Goal: Information Seeking & Learning: Find specific fact

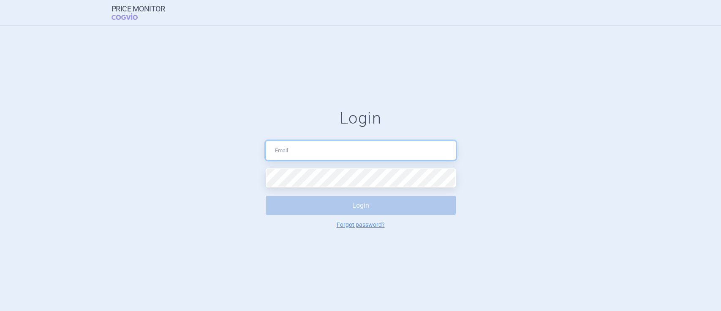
drag, startPoint x: 0, startPoint y: 0, endPoint x: 333, endPoint y: 155, distance: 367.7
click at [333, 155] on input "text" at bounding box center [361, 150] width 190 height 19
type input "[PERSON_NAME][EMAIL_ADDRESS][PERSON_NAME][DOMAIN_NAME]"
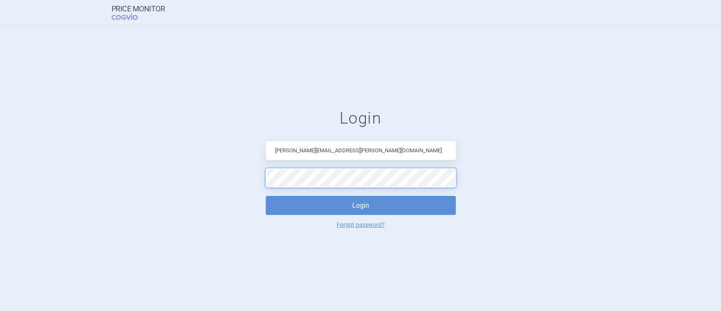
click at [266, 196] on button "Login" at bounding box center [361, 205] width 190 height 19
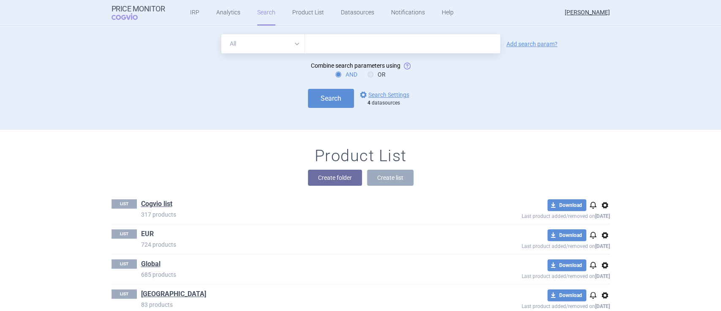
click at [146, 229] on link "EUR" at bounding box center [147, 233] width 13 height 9
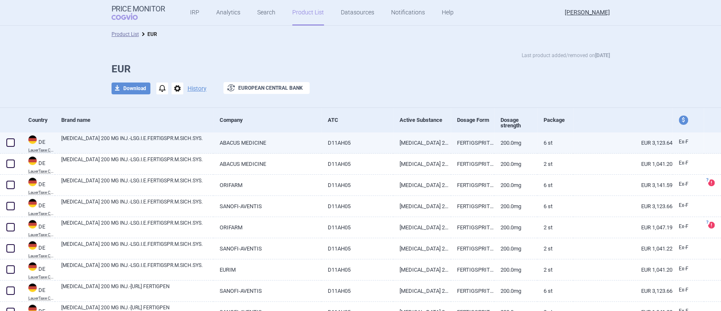
click at [145, 139] on link "[MEDICAL_DATA] 200 MG INJ.-LSG.I.E.FERTIGSPR.M.SICH.SYS." at bounding box center [137, 141] width 152 height 15
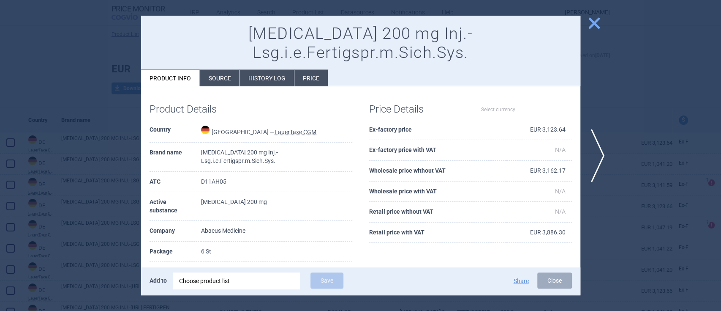
select select "EUR"
click at [224, 70] on li "Source" at bounding box center [219, 78] width 39 height 16
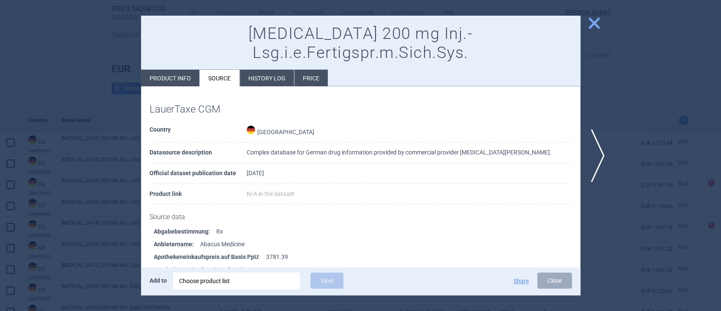
click at [179, 70] on li "Product info" at bounding box center [170, 78] width 58 height 16
select select "EUR"
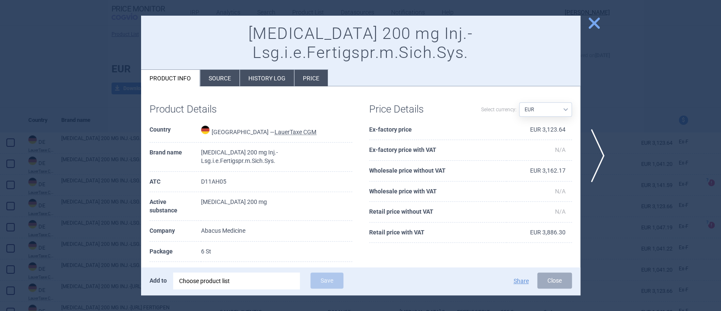
click at [229, 70] on li "Source" at bounding box center [219, 78] width 39 height 16
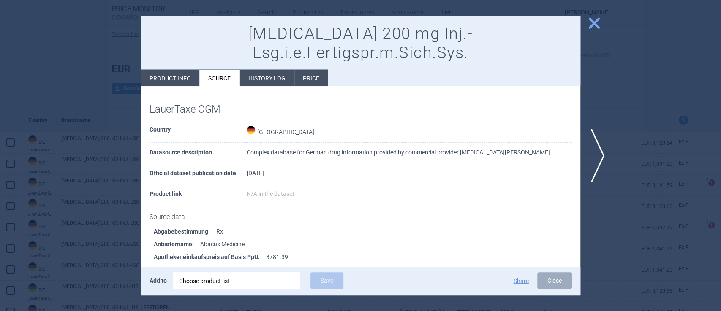
click at [175, 70] on li "Product info" at bounding box center [170, 78] width 58 height 16
select select "EUR"
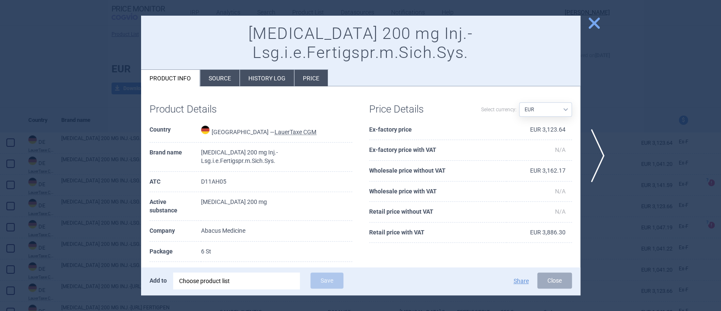
click at [223, 70] on li "Source" at bounding box center [219, 78] width 39 height 16
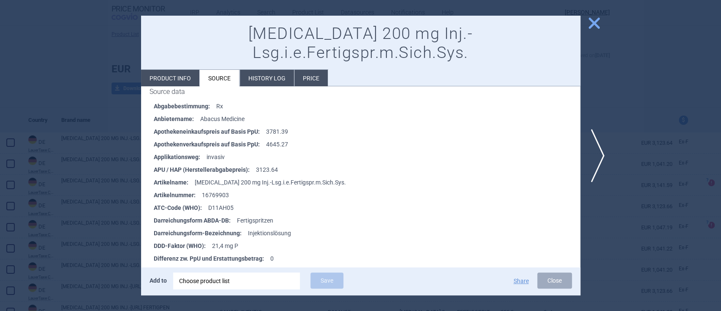
scroll to position [58, 0]
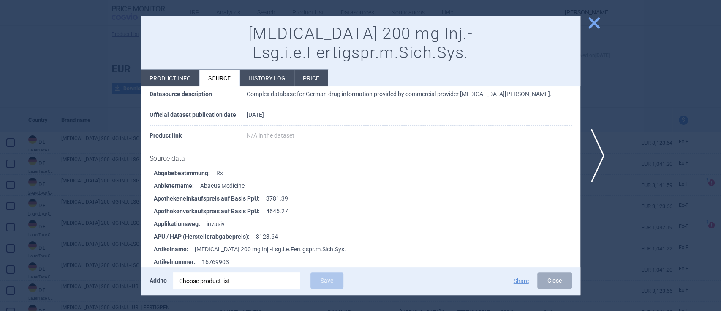
click at [590, 21] on span "close" at bounding box center [594, 23] width 15 height 15
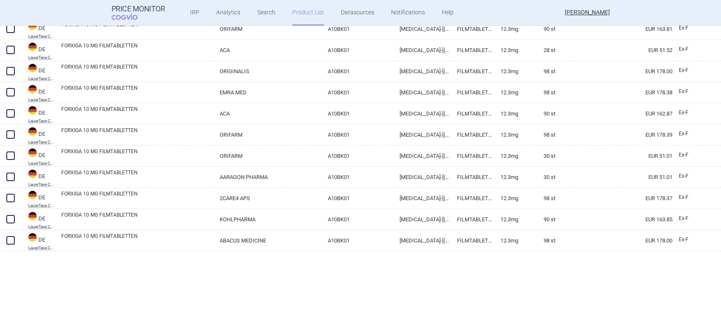
scroll to position [1962, 0]
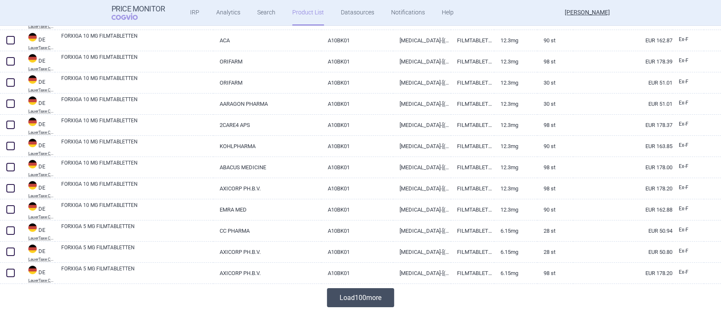
click at [368, 293] on button "Load 100 more" at bounding box center [360, 297] width 67 height 19
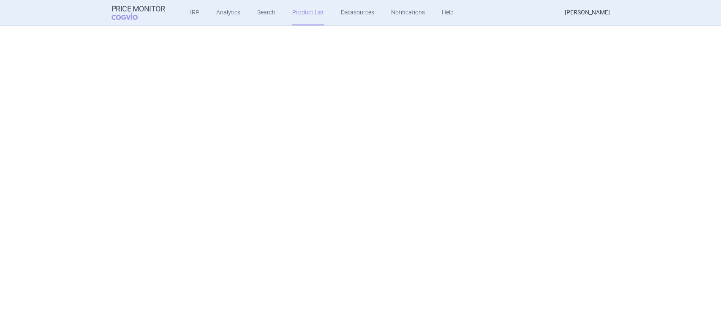
scroll to position [4068, 0]
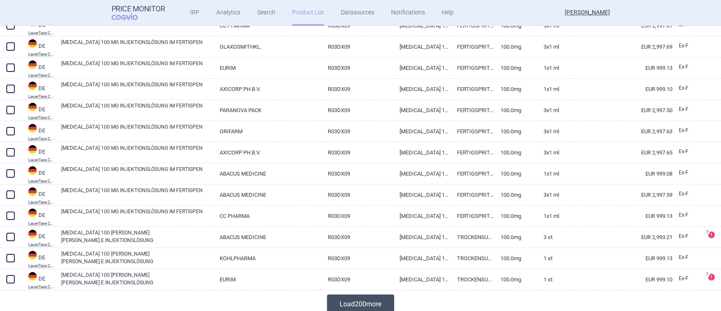
click at [377, 306] on button "Load 200 more" at bounding box center [360, 303] width 67 height 19
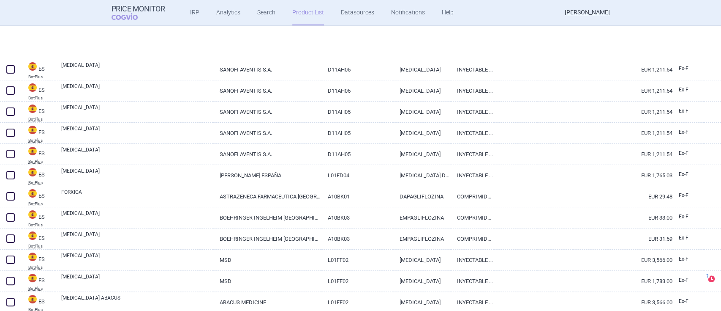
scroll to position [6701, 0]
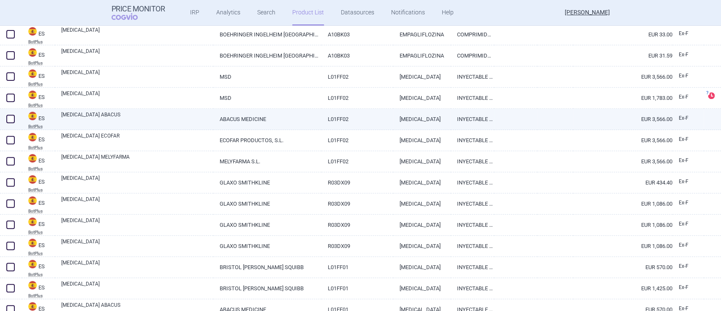
click at [91, 114] on link "[MEDICAL_DATA] ABACUS" at bounding box center [137, 118] width 152 height 15
select select "EUR"
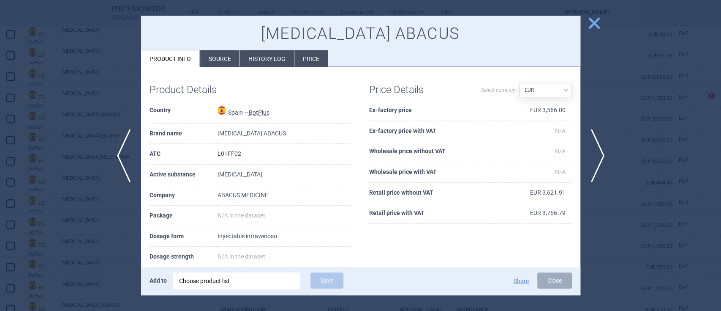
click at [237, 64] on li "Source" at bounding box center [219, 58] width 39 height 16
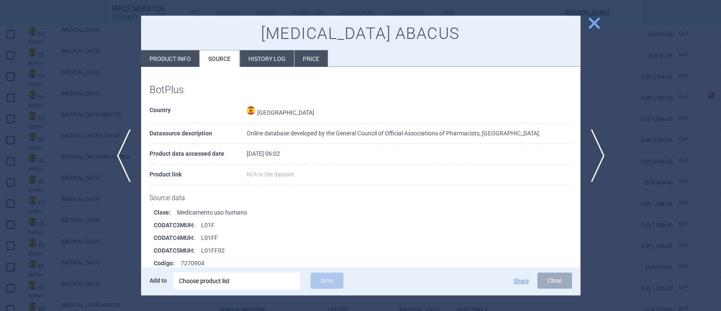
click at [305, 60] on li "Price" at bounding box center [311, 58] width 33 height 16
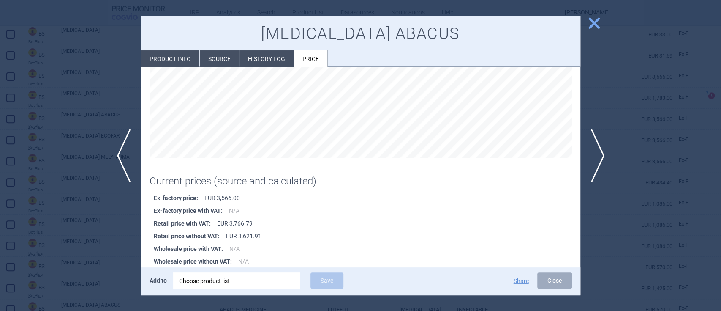
scroll to position [128, 0]
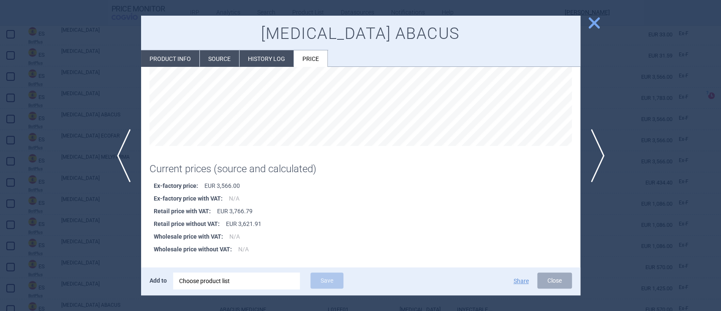
click at [592, 22] on span "close" at bounding box center [594, 23] width 15 height 15
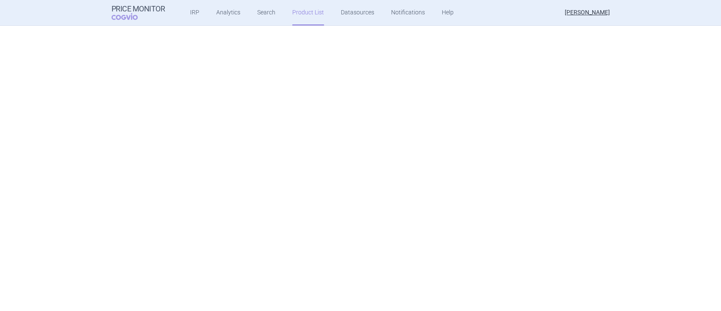
scroll to position [8294, 0]
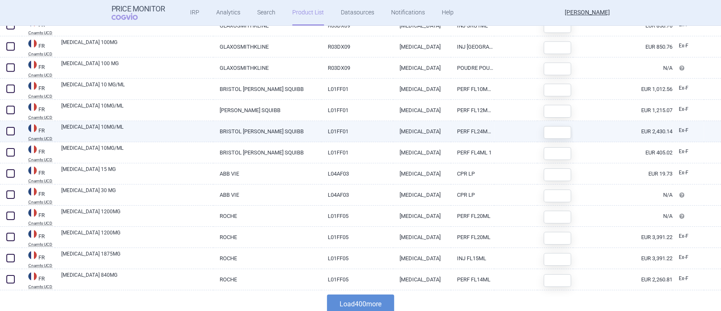
click at [77, 125] on link "[MEDICAL_DATA] 10MG/ML" at bounding box center [137, 130] width 152 height 15
select select "EUR"
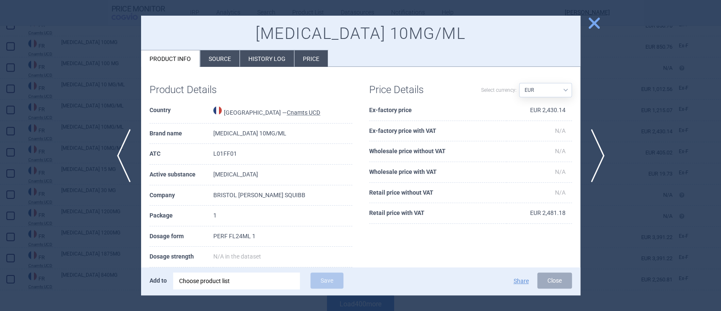
click at [229, 57] on li "Source" at bounding box center [219, 58] width 39 height 16
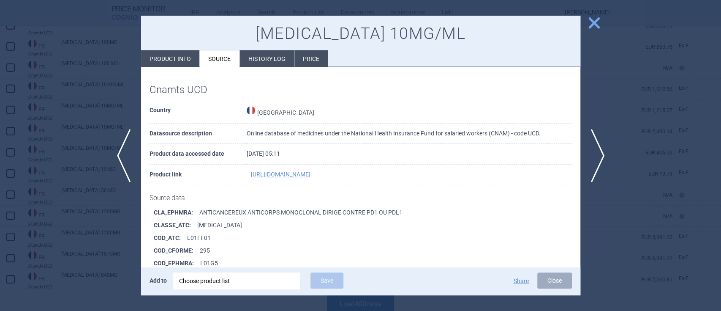
click at [589, 21] on span "close" at bounding box center [594, 23] width 15 height 15
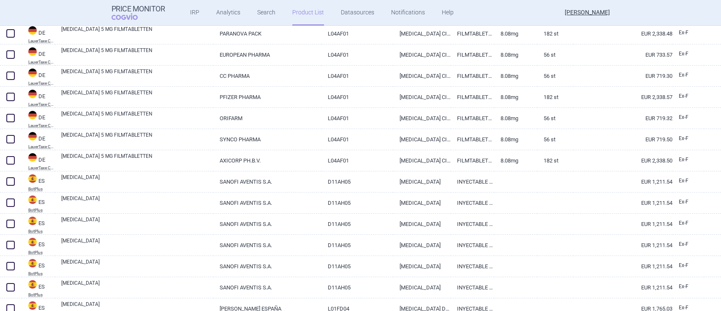
scroll to position [6324, 0]
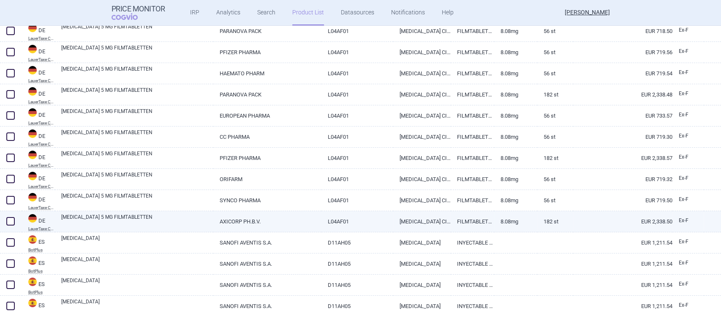
click at [115, 221] on link "[MEDICAL_DATA] 5 MG FILMTABLETTEN" at bounding box center [137, 220] width 152 height 15
select select "EUR"
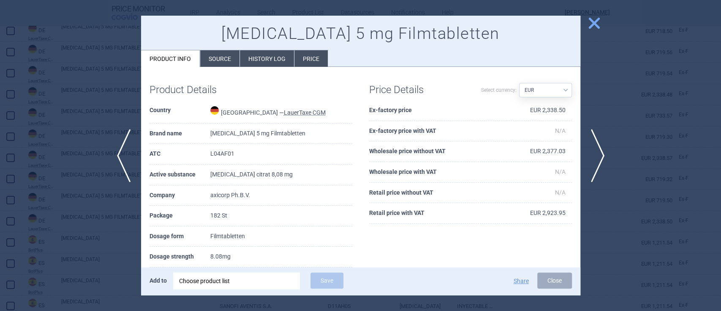
click at [232, 58] on li "Source" at bounding box center [219, 58] width 39 height 16
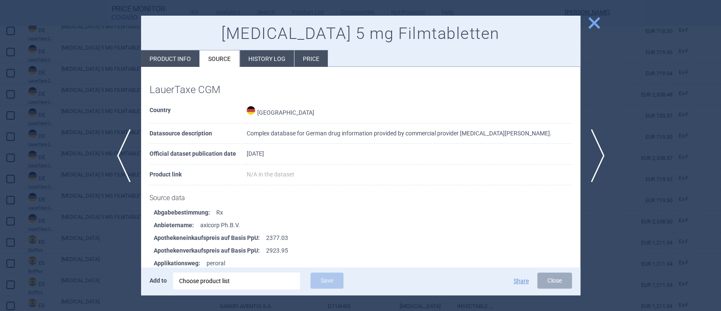
click at [597, 19] on span "close" at bounding box center [594, 23] width 15 height 15
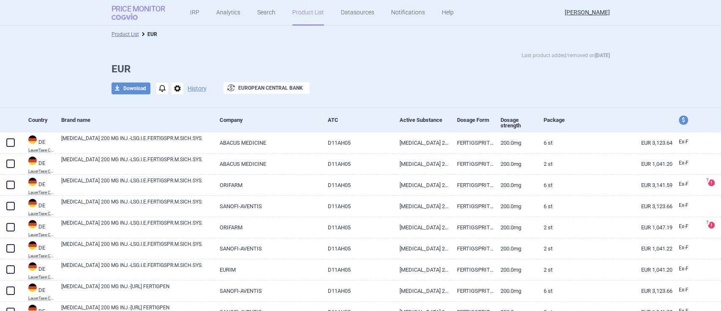
click at [117, 14] on span "COGVIO" at bounding box center [131, 16] width 38 height 7
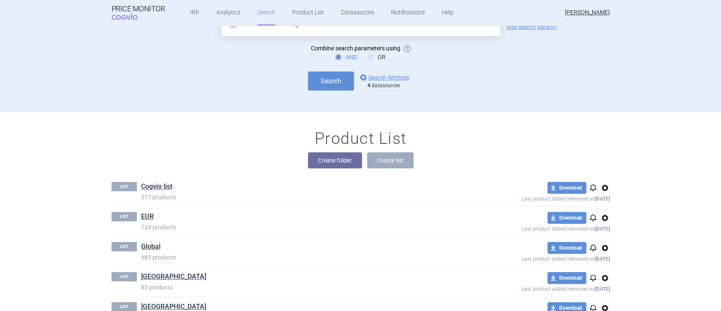
scroll to position [2, 0]
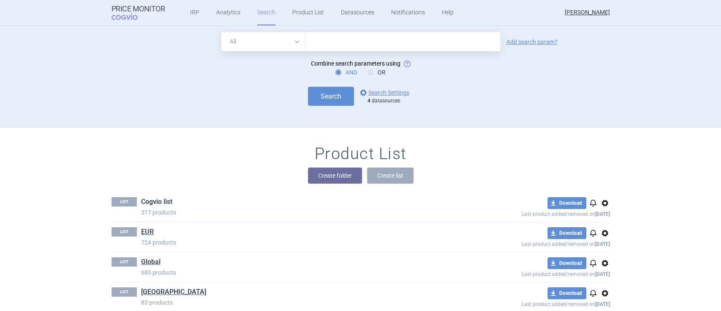
click at [144, 200] on link "Cogvio list" at bounding box center [156, 201] width 31 height 9
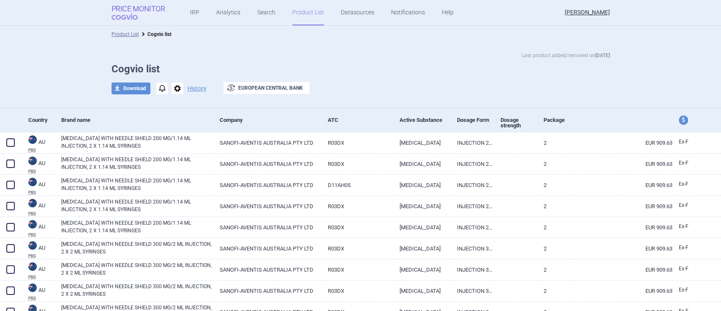
click at [150, 7] on strong "Price Monitor" at bounding box center [139, 9] width 54 height 8
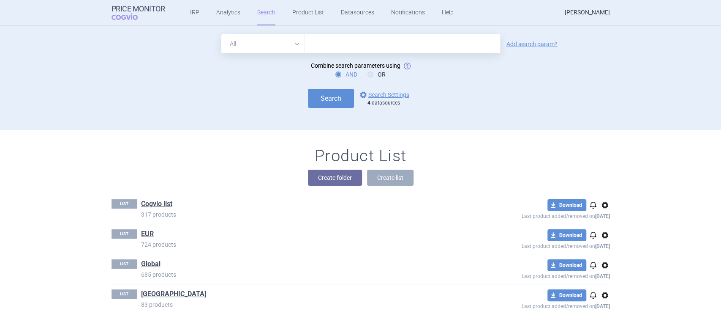
click at [345, 45] on input "text" at bounding box center [402, 43] width 195 height 19
type input "[MEDICAL_DATA]"
click at [379, 96] on link "options Search Settings" at bounding box center [383, 95] width 51 height 10
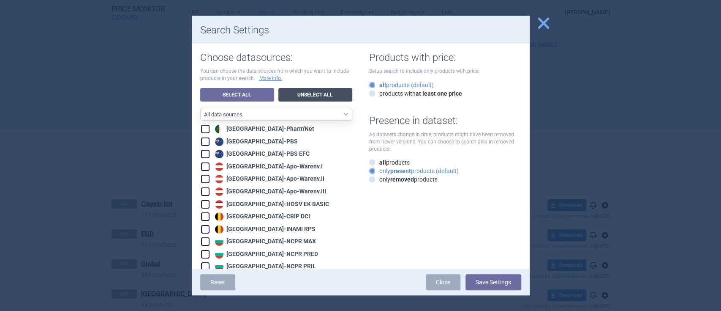
click at [297, 95] on link "Unselect All" at bounding box center [315, 95] width 74 height 14
checkbox input "false"
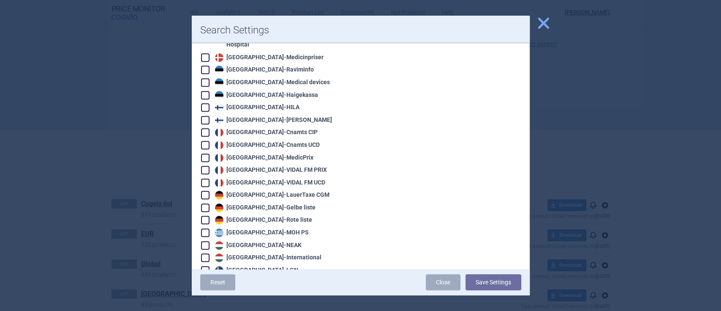
scroll to position [450, 0]
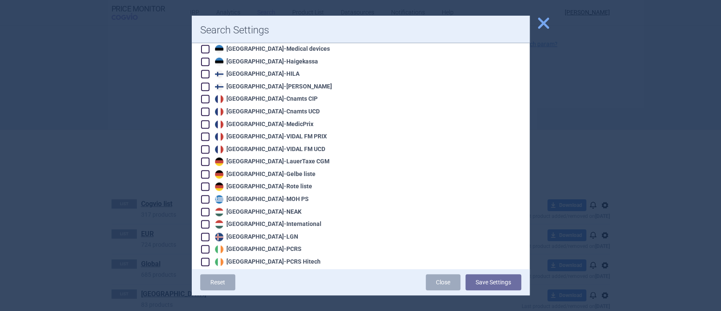
drag, startPoint x: 209, startPoint y: 162, endPoint x: 208, endPoint y: 166, distance: 4.4
click at [208, 168] on span at bounding box center [205, 174] width 13 height 13
checkbox input "true"
click at [207, 182] on span at bounding box center [205, 186] width 8 height 8
checkbox input "true"
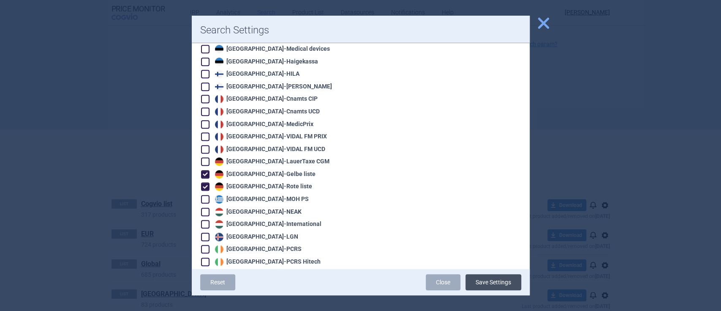
click at [495, 282] on button "Save Settings" at bounding box center [494, 282] width 56 height 16
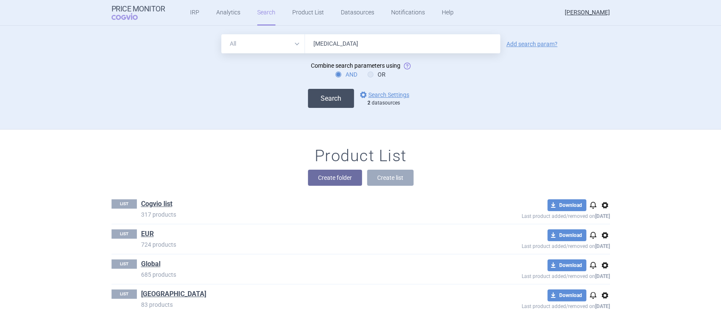
click at [336, 100] on button "Search" at bounding box center [331, 98] width 46 height 19
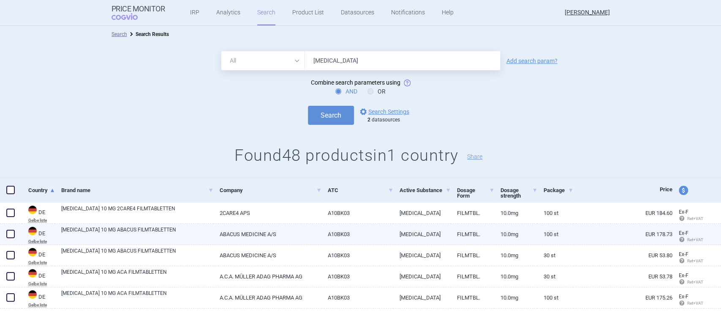
click at [123, 231] on link "[MEDICAL_DATA] 10 MG ABACUS FILMTABLETTEN" at bounding box center [137, 233] width 152 height 15
select select "EUR"
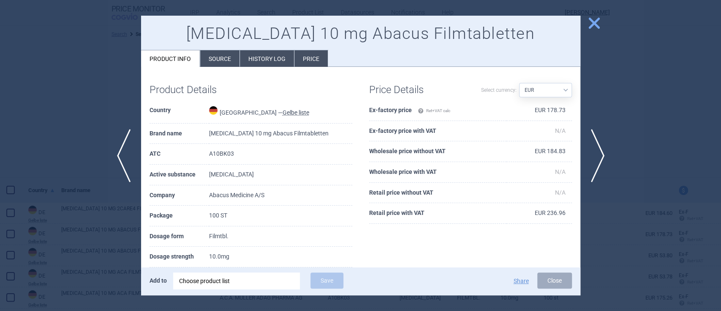
click at [223, 65] on li "Source" at bounding box center [219, 58] width 39 height 16
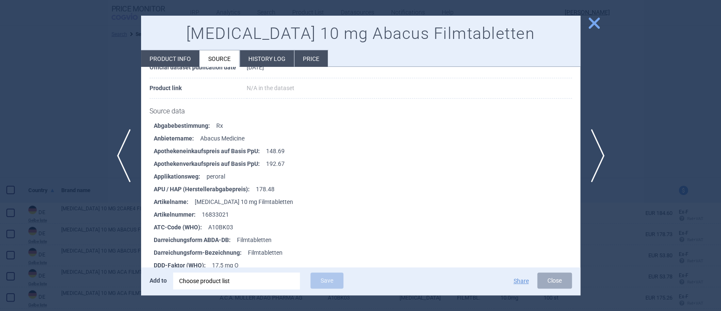
scroll to position [2986, 0]
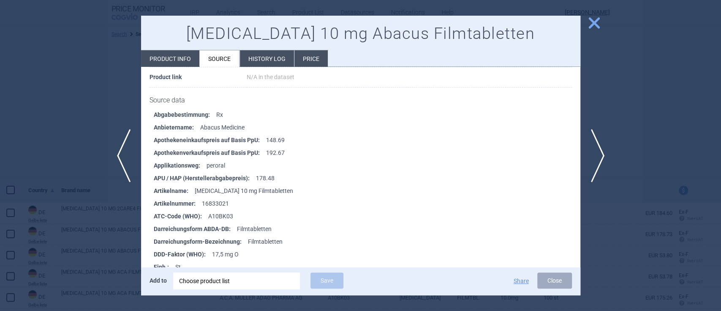
click at [597, 27] on span "close" at bounding box center [594, 23] width 15 height 15
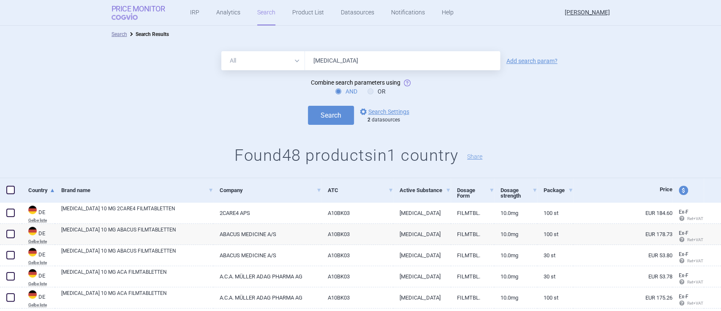
click at [139, 11] on strong "Price Monitor" at bounding box center [139, 9] width 54 height 8
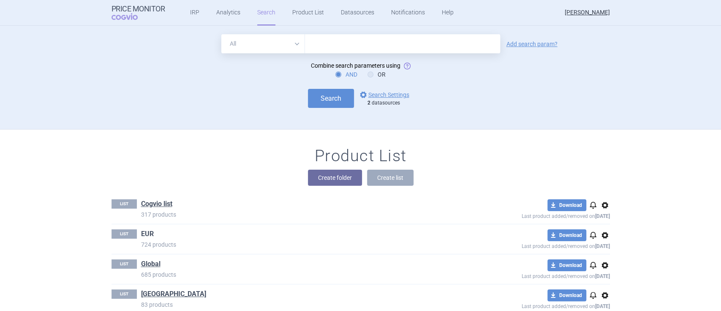
click at [145, 232] on link "EUR" at bounding box center [147, 233] width 13 height 9
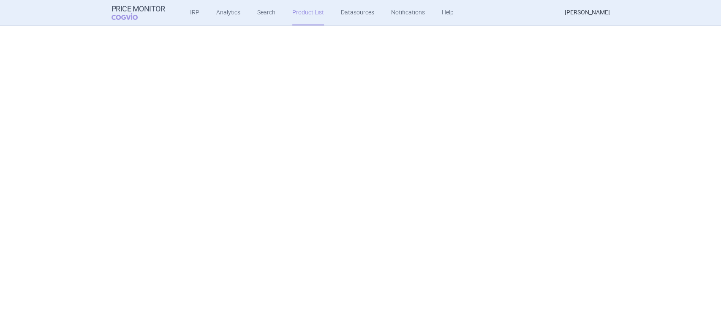
scroll to position [1962, 0]
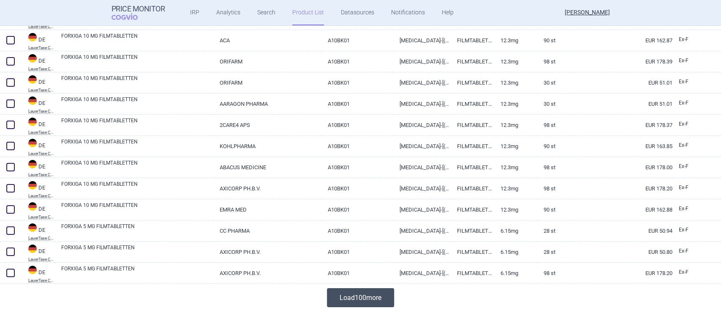
click at [352, 295] on button "Load 100 more" at bounding box center [360, 297] width 67 height 19
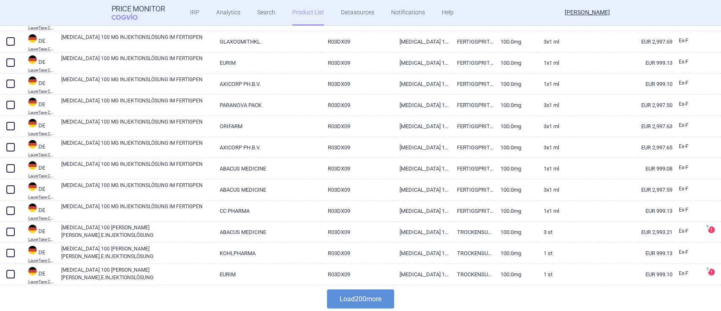
scroll to position [4075, 0]
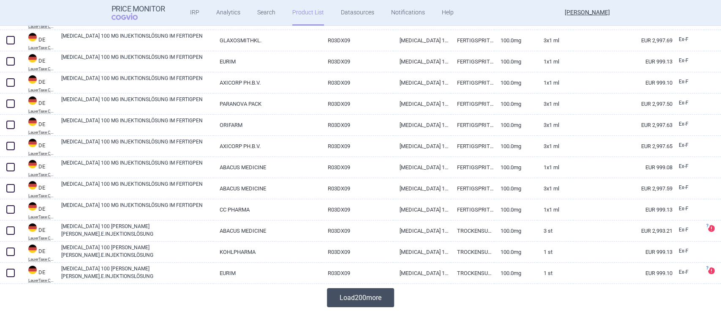
click at [348, 295] on button "Load 200 more" at bounding box center [360, 297] width 67 height 19
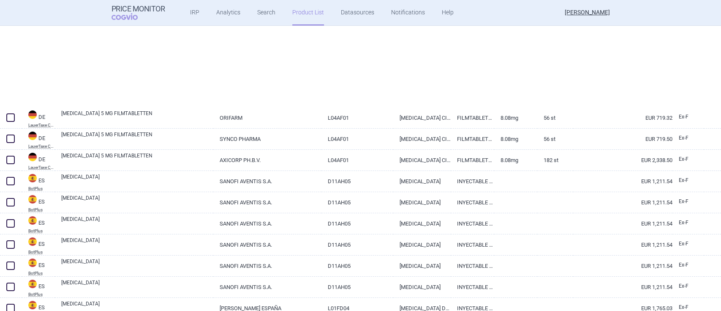
scroll to position [6892, 0]
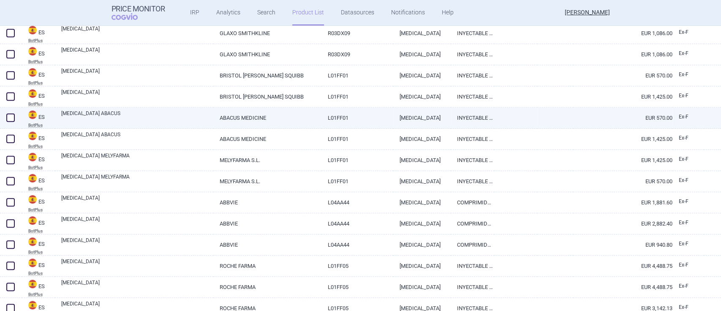
click at [78, 115] on link "[MEDICAL_DATA] ABACUS" at bounding box center [137, 116] width 152 height 15
select select "EUR"
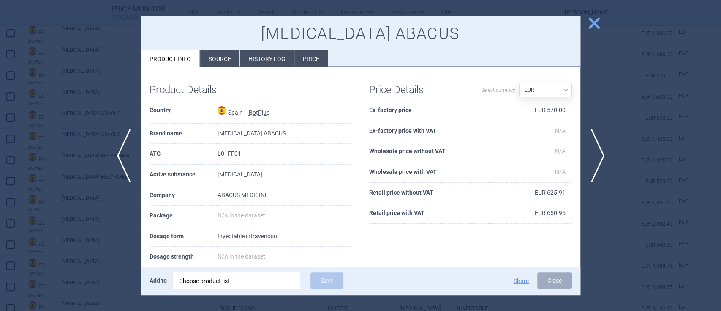
click at [224, 59] on li "Source" at bounding box center [219, 58] width 39 height 16
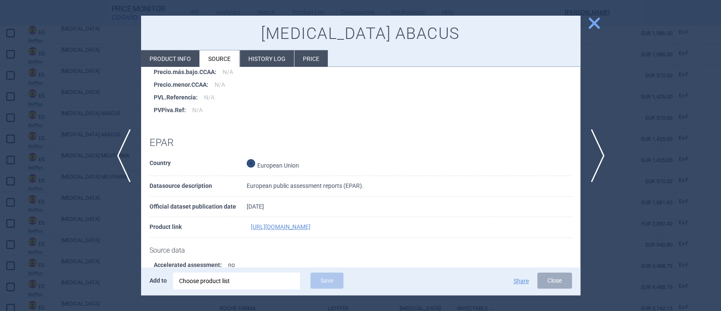
scroll to position [621, 0]
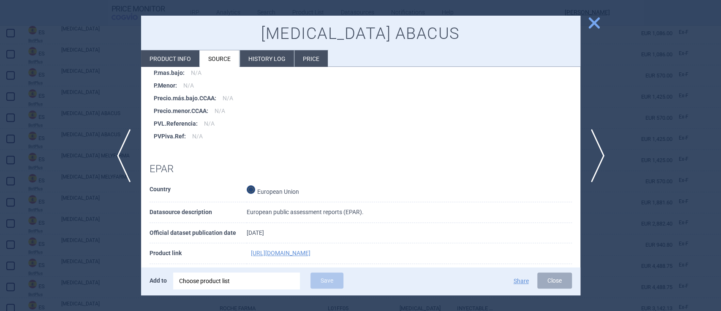
click at [600, 24] on span "close" at bounding box center [594, 23] width 15 height 15
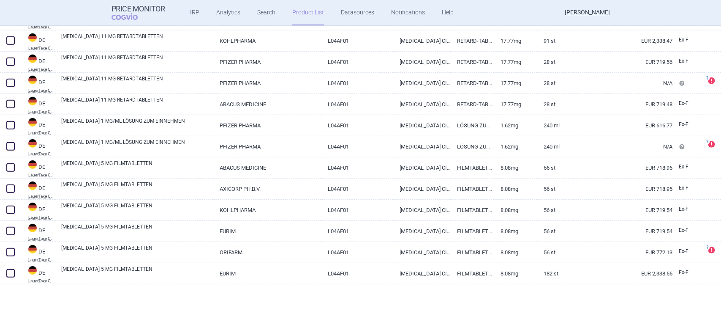
scroll to position [5878, 0]
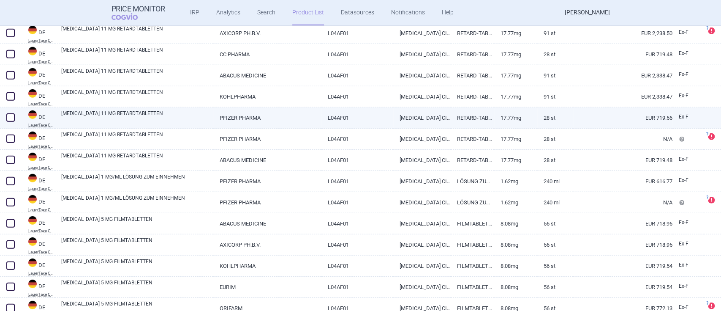
click at [90, 112] on link "[MEDICAL_DATA] 11 MG RETARDTABLETTEN" at bounding box center [137, 116] width 152 height 15
select select "EUR"
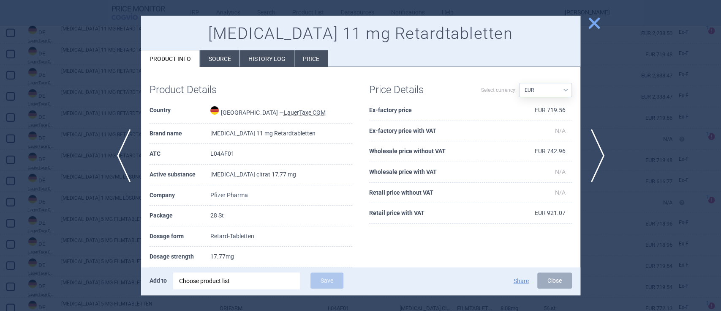
click at [220, 52] on li "Source" at bounding box center [219, 58] width 39 height 16
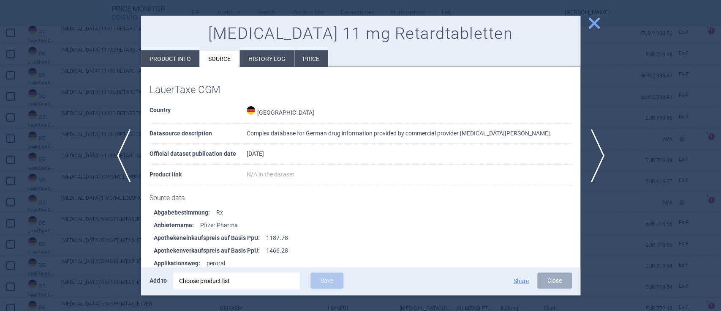
scroll to position [56, 0]
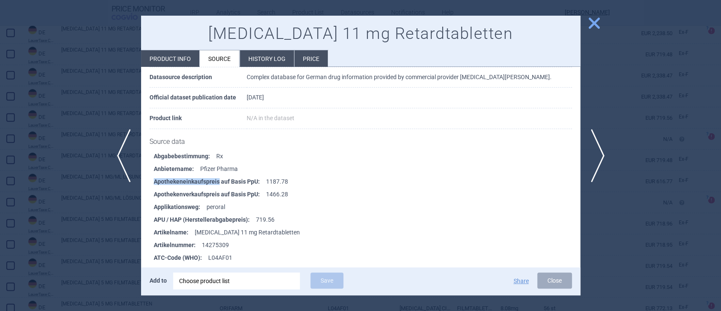
drag, startPoint x: 155, startPoint y: 179, endPoint x: 219, endPoint y: 182, distance: 64.3
click at [219, 182] on strong "Apothekeneinkaufspreis auf Basis PpU :" at bounding box center [210, 181] width 112 height 13
copy strong "Apothekeneinkaufspreis"
drag, startPoint x: 155, startPoint y: 191, endPoint x: 219, endPoint y: 194, distance: 64.3
click at [219, 194] on strong "Apothekenverkaufspreis auf Basis PpU :" at bounding box center [210, 194] width 112 height 13
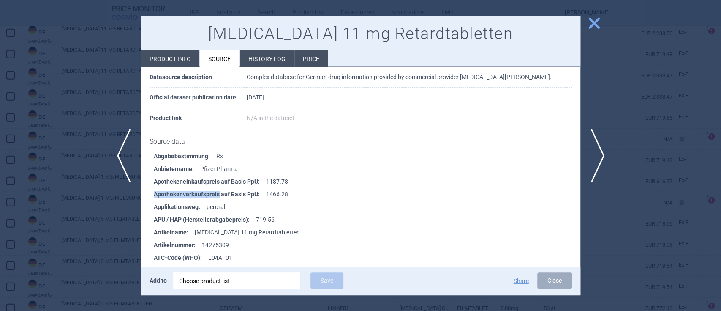
copy strong "Apothekenverkaufspreis"
click at [369, 202] on li "Applikationsweg : peroral" at bounding box center [367, 206] width 427 height 13
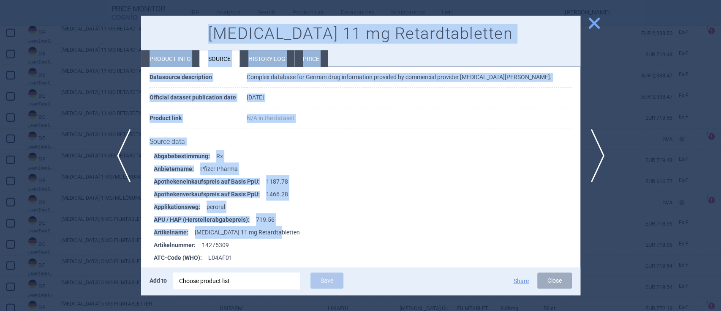
drag, startPoint x: 143, startPoint y: 15, endPoint x: 311, endPoint y: 229, distance: 271.5
click at [311, 310] on div "previous next close [MEDICAL_DATA] 11 mg Retardtabletten Product info Source Hi…" at bounding box center [360, 311] width 721 height 0
click at [491, 205] on li "Applikationsweg : peroral" at bounding box center [367, 206] width 427 height 13
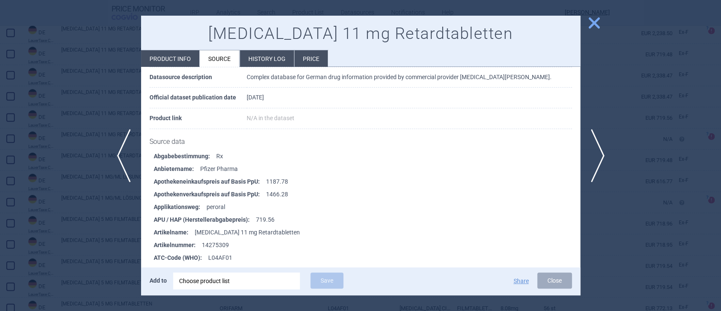
click at [594, 25] on span "close" at bounding box center [594, 23] width 15 height 15
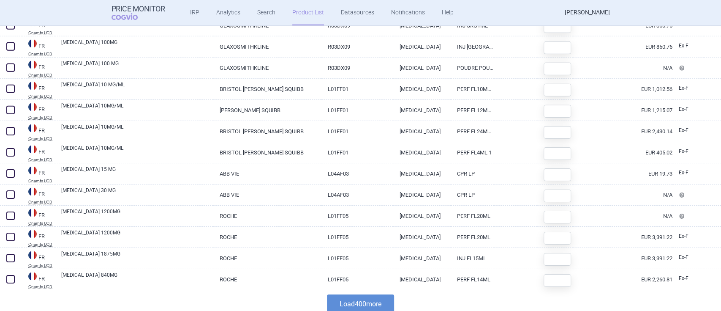
scroll to position [8301, 0]
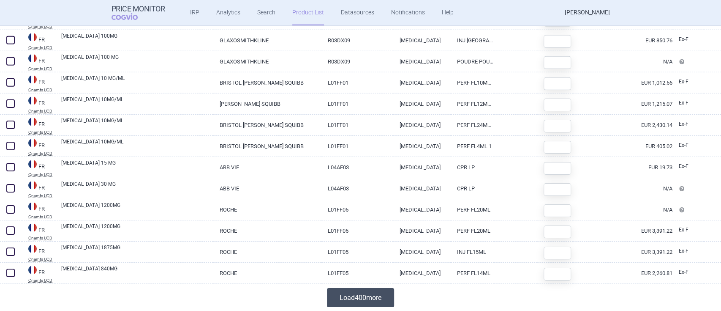
click at [369, 292] on button "Load 400 more" at bounding box center [360, 297] width 67 height 19
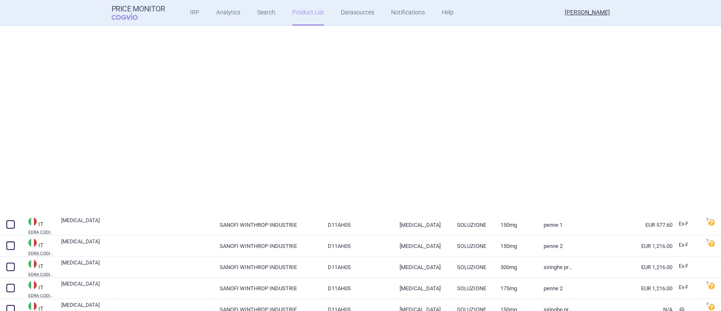
scroll to position [10048, 0]
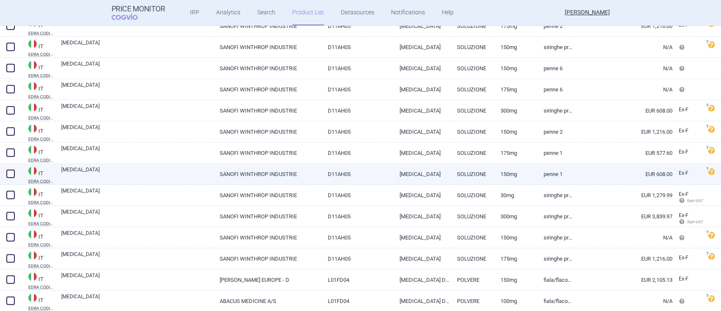
click at [71, 169] on link "[MEDICAL_DATA]" at bounding box center [137, 173] width 152 height 15
select select "EUR"
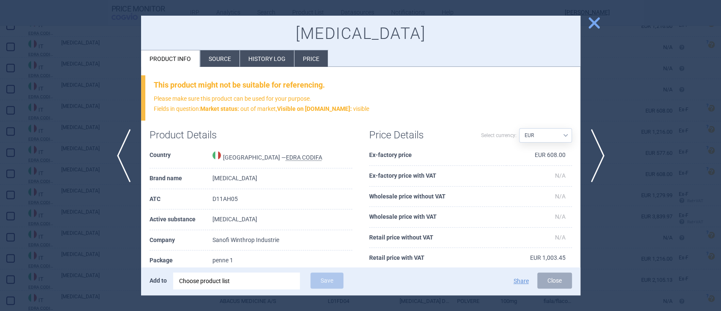
click at [593, 25] on span "close" at bounding box center [594, 23] width 15 height 15
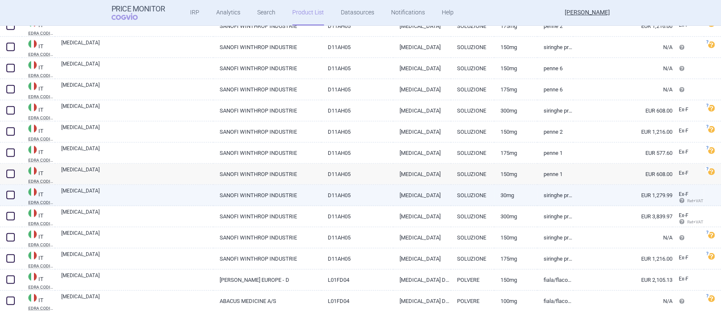
click at [79, 189] on link "[MEDICAL_DATA]" at bounding box center [137, 194] width 152 height 15
select select "EUR"
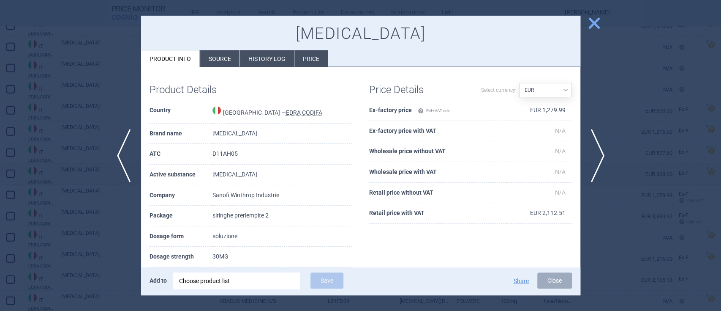
click at [218, 60] on li "Source" at bounding box center [219, 58] width 39 height 16
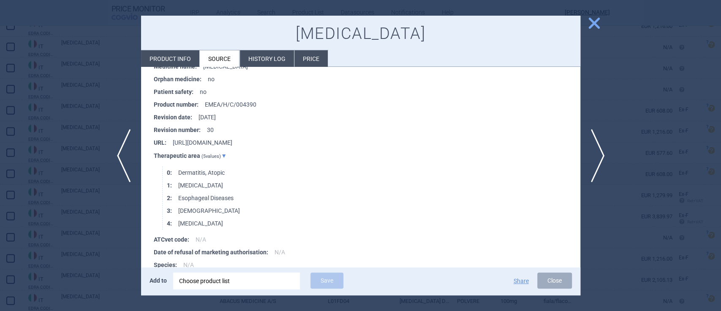
scroll to position [4034, 0]
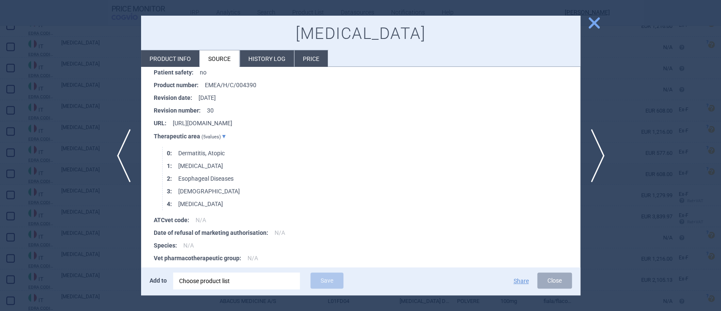
click at [592, 27] on span "close" at bounding box center [594, 23] width 15 height 15
